Goal: Find specific page/section: Find specific page/section

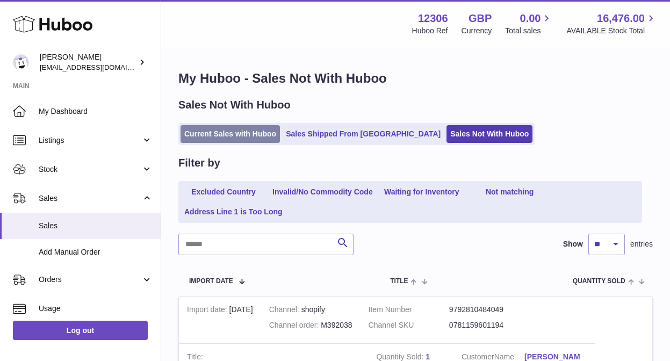
click at [222, 137] on link "Current Sales with Huboo" at bounding box center [230, 134] width 99 height 18
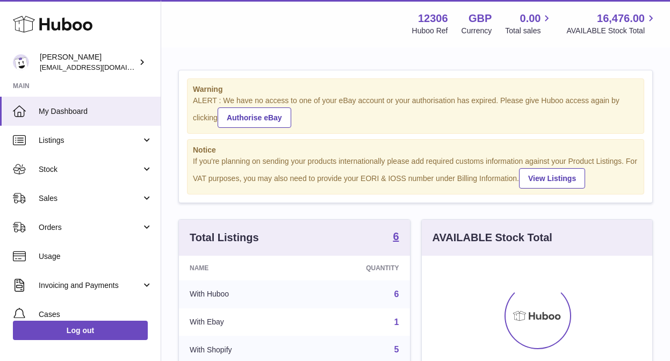
scroll to position [168, 231]
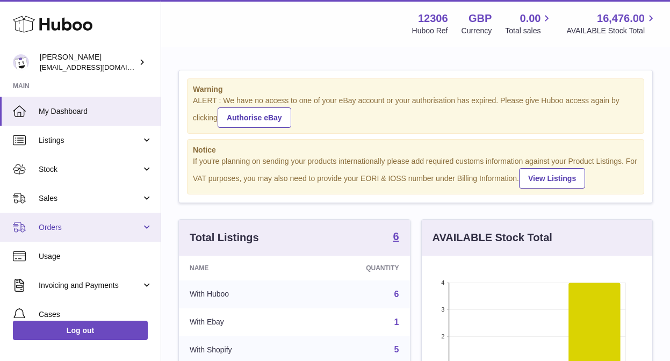
click at [96, 232] on link "Orders" at bounding box center [80, 227] width 161 height 29
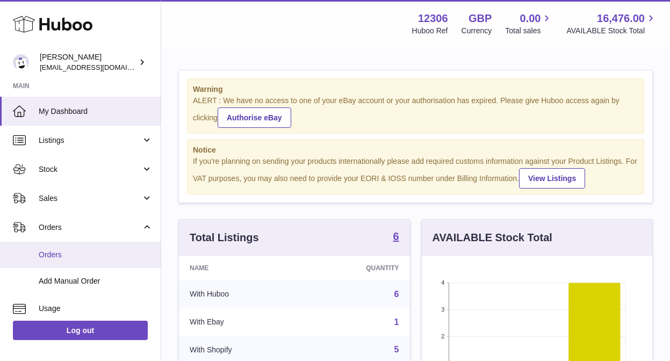
click at [87, 255] on span "Orders" at bounding box center [96, 255] width 114 height 10
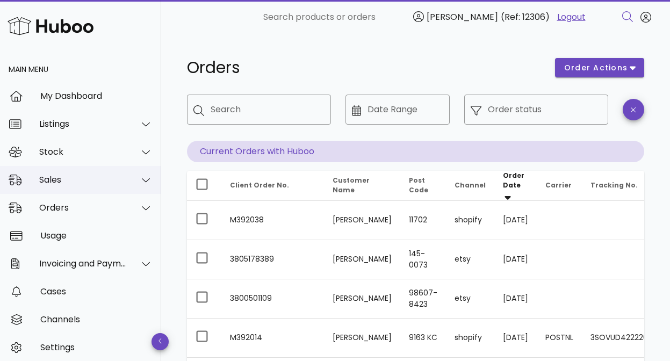
click at [118, 180] on div "Sales" at bounding box center [83, 180] width 88 height 10
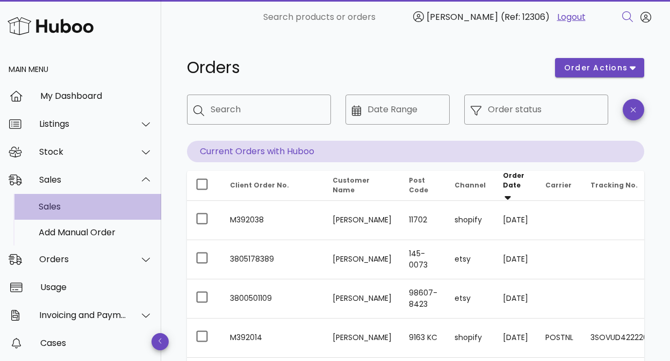
click at [103, 217] on div "Sales" at bounding box center [96, 206] width 114 height 23
